Goal: Task Accomplishment & Management: Use online tool/utility

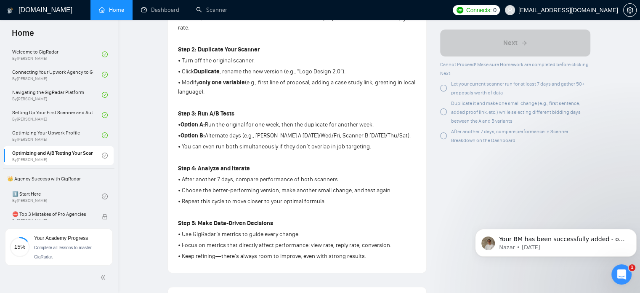
scroll to position [1, 0]
click at [567, 248] on p "Nazar • [DATE]" at bounding box center [562, 247] width 127 height 8
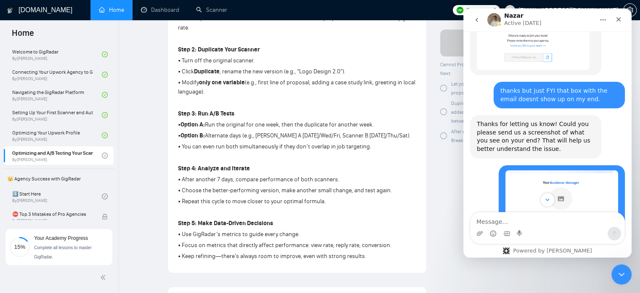
scroll to position [2074, 0]
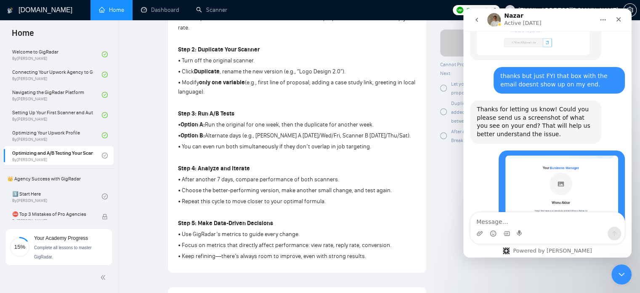
click at [517, 219] on textarea "Message…" at bounding box center [548, 219] width 154 height 14
type textarea "Do i also have a US based bm for my account?"
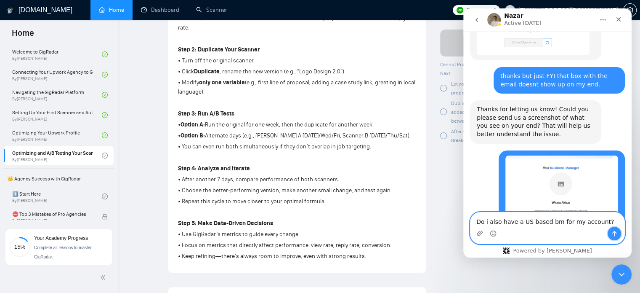
click at [613, 234] on icon "Send a message…" at bounding box center [614, 233] width 7 height 7
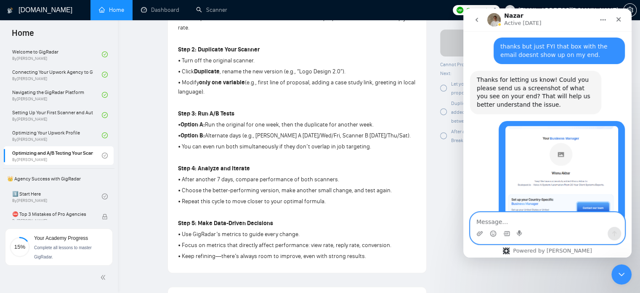
scroll to position [2105, 0]
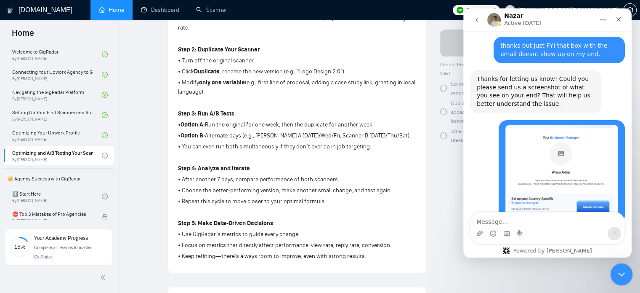
click at [619, 272] on icon "Close Intercom Messenger" at bounding box center [620, 273] width 10 height 10
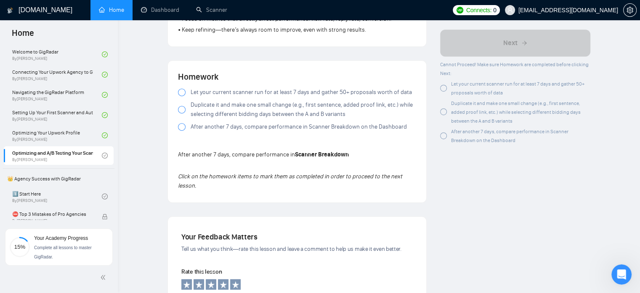
scroll to position [532, 0]
click at [182, 92] on div at bounding box center [182, 92] width 8 height 8
click at [183, 107] on div at bounding box center [182, 109] width 8 height 8
click at [182, 109] on div at bounding box center [182, 109] width 8 height 8
click at [181, 125] on div at bounding box center [182, 126] width 8 height 8
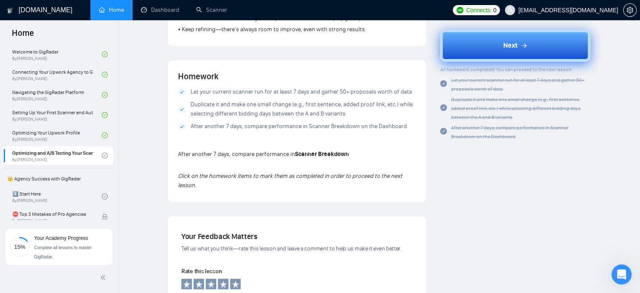
click at [495, 47] on button "Next" at bounding box center [515, 45] width 150 height 32
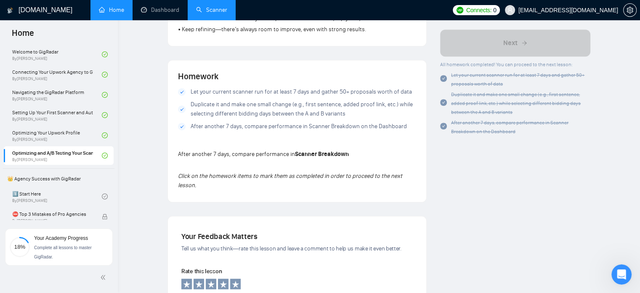
click at [214, 7] on link "Scanner" at bounding box center [211, 9] width 31 height 7
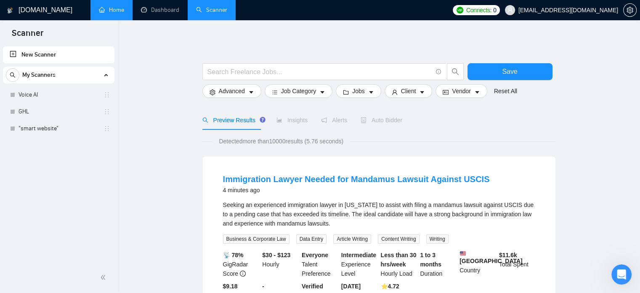
click at [120, 11] on link "Home" at bounding box center [111, 9] width 25 height 7
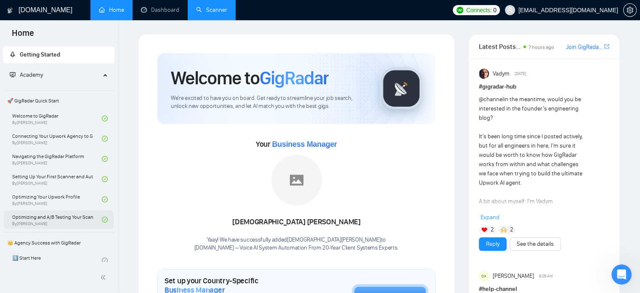
click at [67, 220] on link "Optimizing and A/B Testing Your Scanner for Better Results By [PERSON_NAME]" at bounding box center [57, 219] width 90 height 19
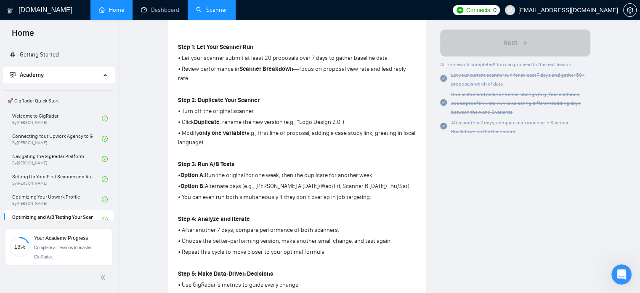
scroll to position [257, 0]
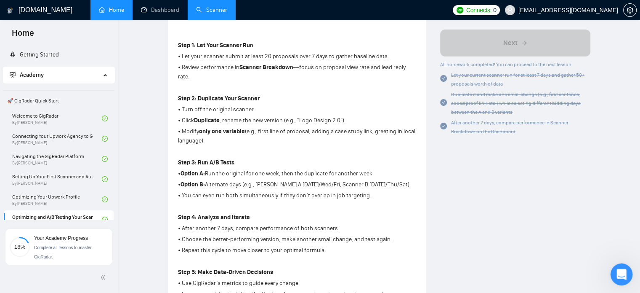
click at [624, 269] on icon "Open Intercom Messenger" at bounding box center [621, 273] width 14 height 14
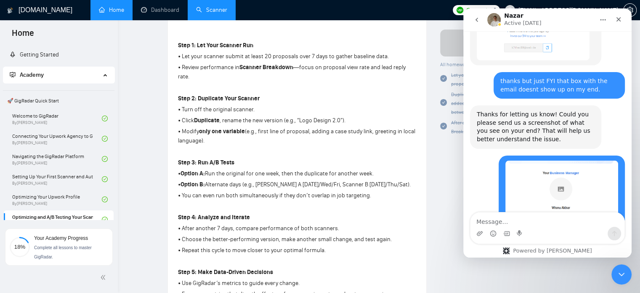
scroll to position [2105, 0]
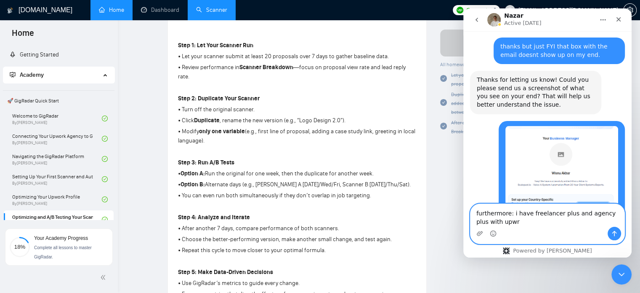
click at [558, 220] on textarea "furthermore: i have freelancer plus and agency plus" at bounding box center [548, 215] width 154 height 23
type textarea "furthermore: i have freelancer plus and agency plus with upwr"
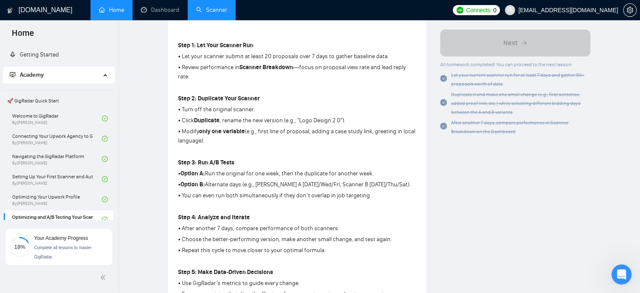
scroll to position [2113, 0]
click at [439, 167] on div "Author [PERSON_NAME] Growth Manager Space Sales LLC Overview This lesson focuse…" at bounding box center [516, 237] width 164 height 921
click at [620, 274] on icon "Open Intercom Messenger" at bounding box center [621, 273] width 14 height 14
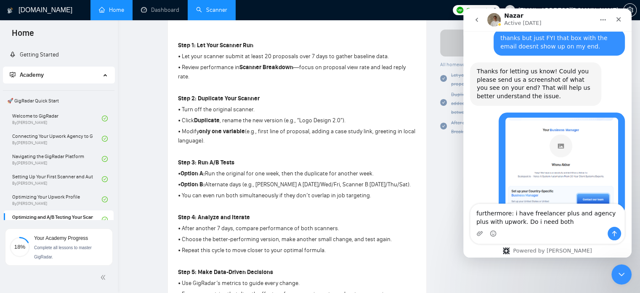
type textarea "furthermore: i have freelancer plus and agency plus with upwork. Do i need both?"
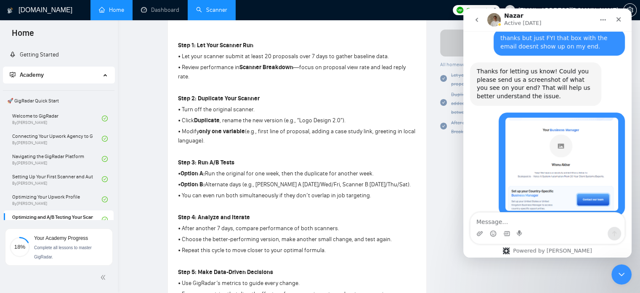
scroll to position [2132, 0]
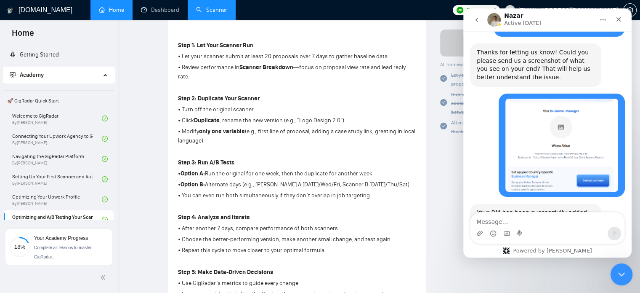
click at [623, 270] on icon "Close Intercom Messenger" at bounding box center [620, 273] width 10 height 10
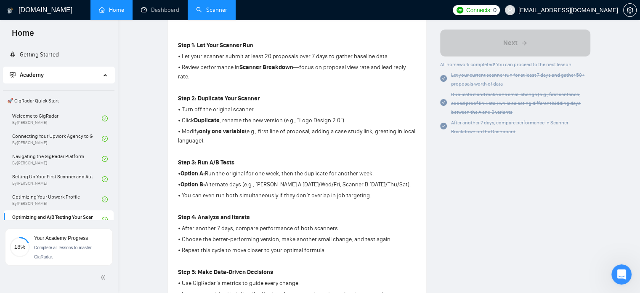
click at [217, 7] on link "Scanner" at bounding box center [211, 9] width 31 height 7
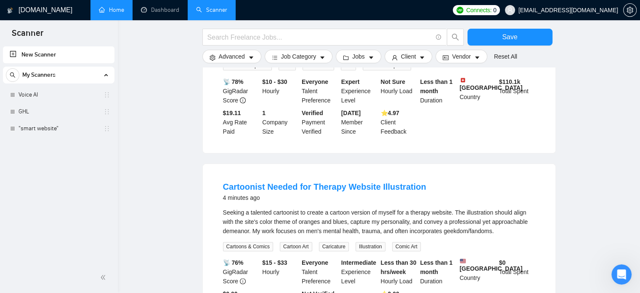
scroll to position [113, 0]
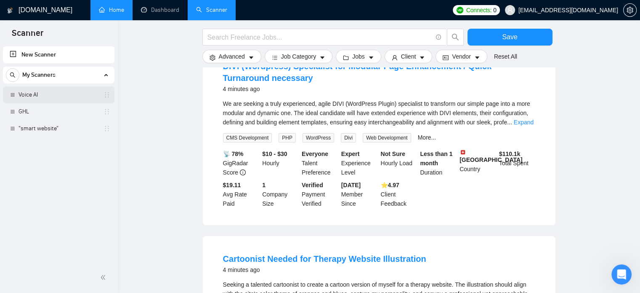
click at [32, 97] on link "Voice AI" at bounding box center [59, 94] width 80 height 17
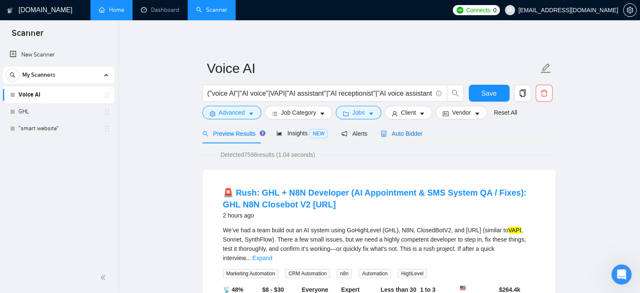
click at [399, 136] on span "Auto Bidder" at bounding box center [402, 133] width 42 height 7
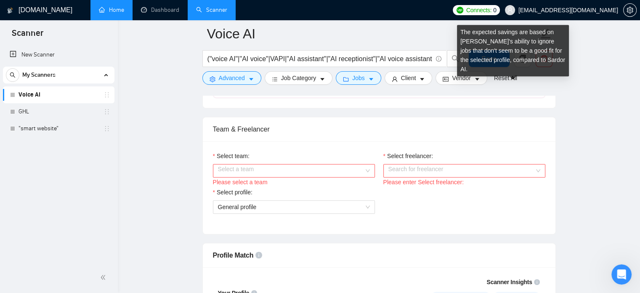
scroll to position [434, 0]
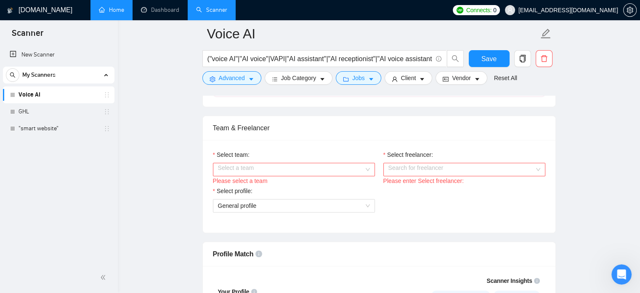
click at [338, 166] on input "Select team:" at bounding box center [291, 169] width 146 height 13
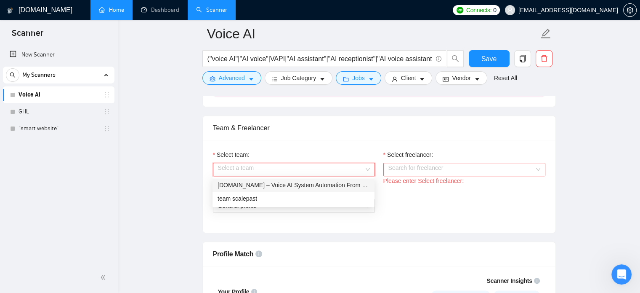
click at [331, 187] on div "[DOMAIN_NAME] – Voice AI System Automation From 20-Year Client Systems Experts" at bounding box center [294, 184] width 152 height 9
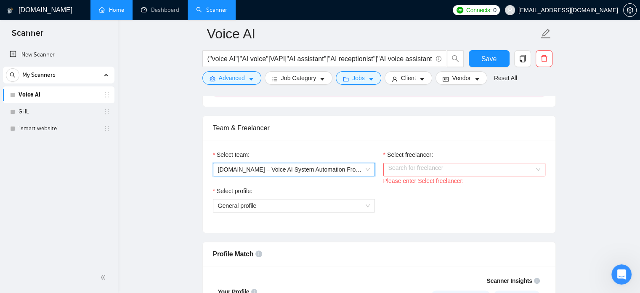
click at [436, 168] on input "Select freelancer:" at bounding box center [462, 169] width 146 height 13
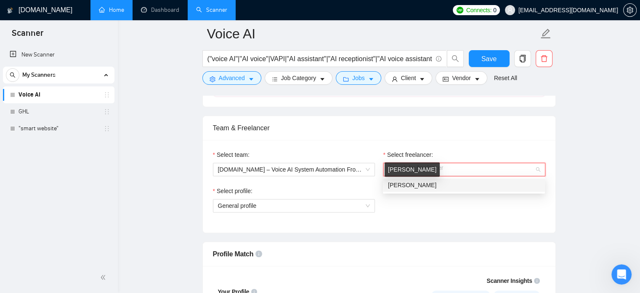
click at [437, 183] on span "[PERSON_NAME]" at bounding box center [412, 184] width 48 height 7
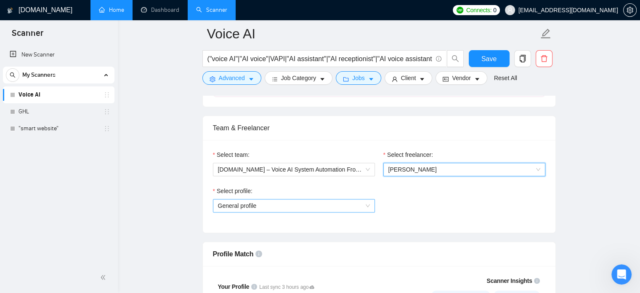
click at [363, 205] on span "General profile" at bounding box center [294, 205] width 152 height 13
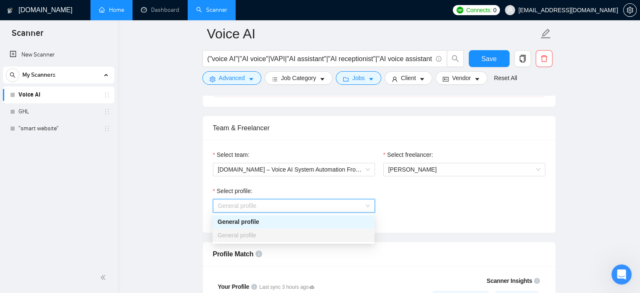
click at [419, 189] on div "Select profile: General profile" at bounding box center [379, 204] width 341 height 36
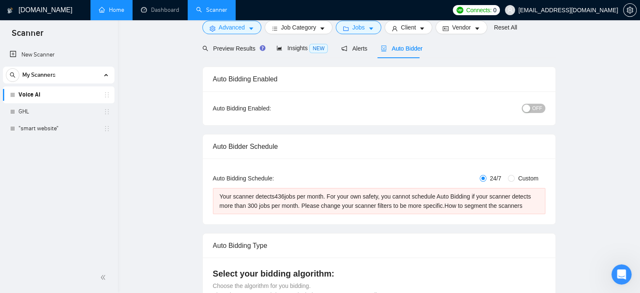
scroll to position [0, 0]
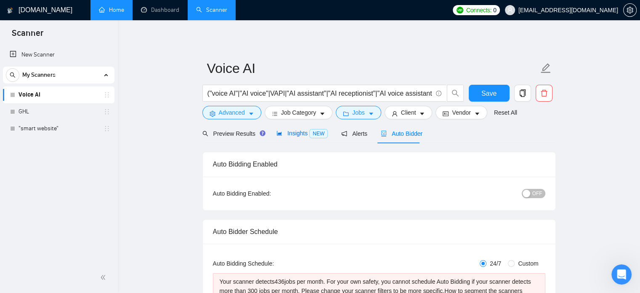
click at [293, 130] on span "Insights NEW" at bounding box center [302, 133] width 51 height 7
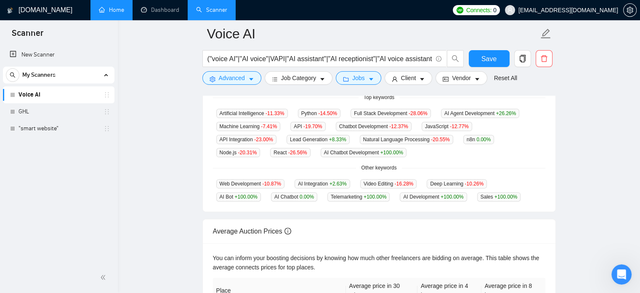
scroll to position [215, 0]
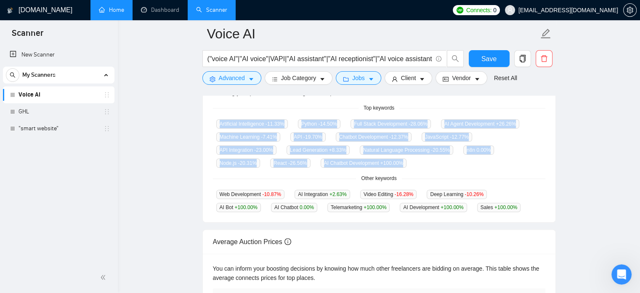
drag, startPoint x: 212, startPoint y: 122, endPoint x: 338, endPoint y: 175, distance: 135.9
click at [338, 175] on div "GigRadar analyses the keywords used in the jobs found by this scanner to help y…" at bounding box center [379, 140] width 353 height 162
copy div "Artificial Intelligence -11.33 % Python -14.50 % Full Stack Development -28.06 …"
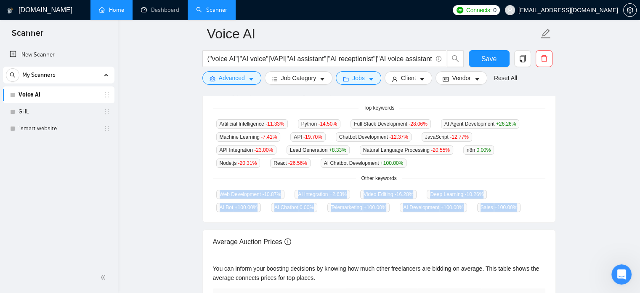
drag, startPoint x: 216, startPoint y: 194, endPoint x: 465, endPoint y: 207, distance: 249.5
click at [465, 207] on div "Web Development -10.87 % AI Integration +2.63 % Video Editing -16.28 % Deep Lea…" at bounding box center [379, 200] width 333 height 23
copy div "Web Development -10.87 % AI Integration +2.63 % Video Editing -16.28 % Deep Lea…"
click at [43, 113] on link "GHL" at bounding box center [59, 111] width 80 height 17
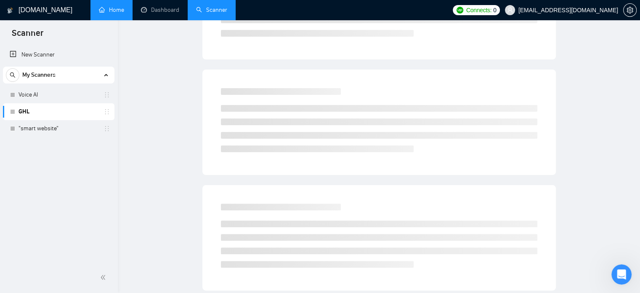
scroll to position [15, 0]
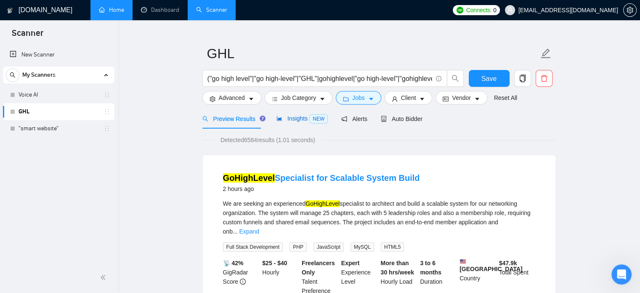
click at [299, 117] on span "Insights NEW" at bounding box center [302, 118] width 51 height 7
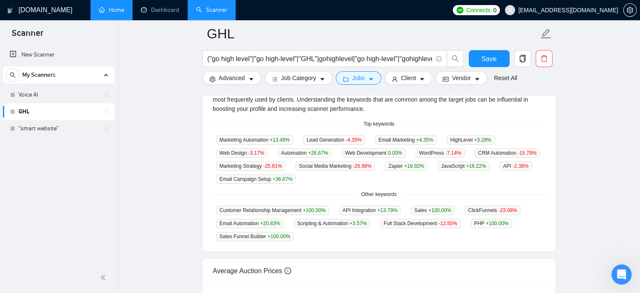
scroll to position [192, 0]
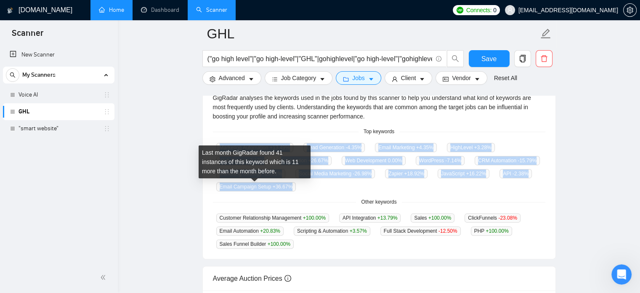
drag, startPoint x: 215, startPoint y: 146, endPoint x: 293, endPoint y: 185, distance: 87.7
click at [293, 185] on div "Marketing Automation +13.49 % Lead Generation -4.35 % Email Marketing +4.35 % H…" at bounding box center [379, 166] width 333 height 49
copy div "Marketing Automation +13.49 % Lead Generation -4.35 % Email Marketing +4.35 % H…"
